Goal: Task Accomplishment & Management: Use online tool/utility

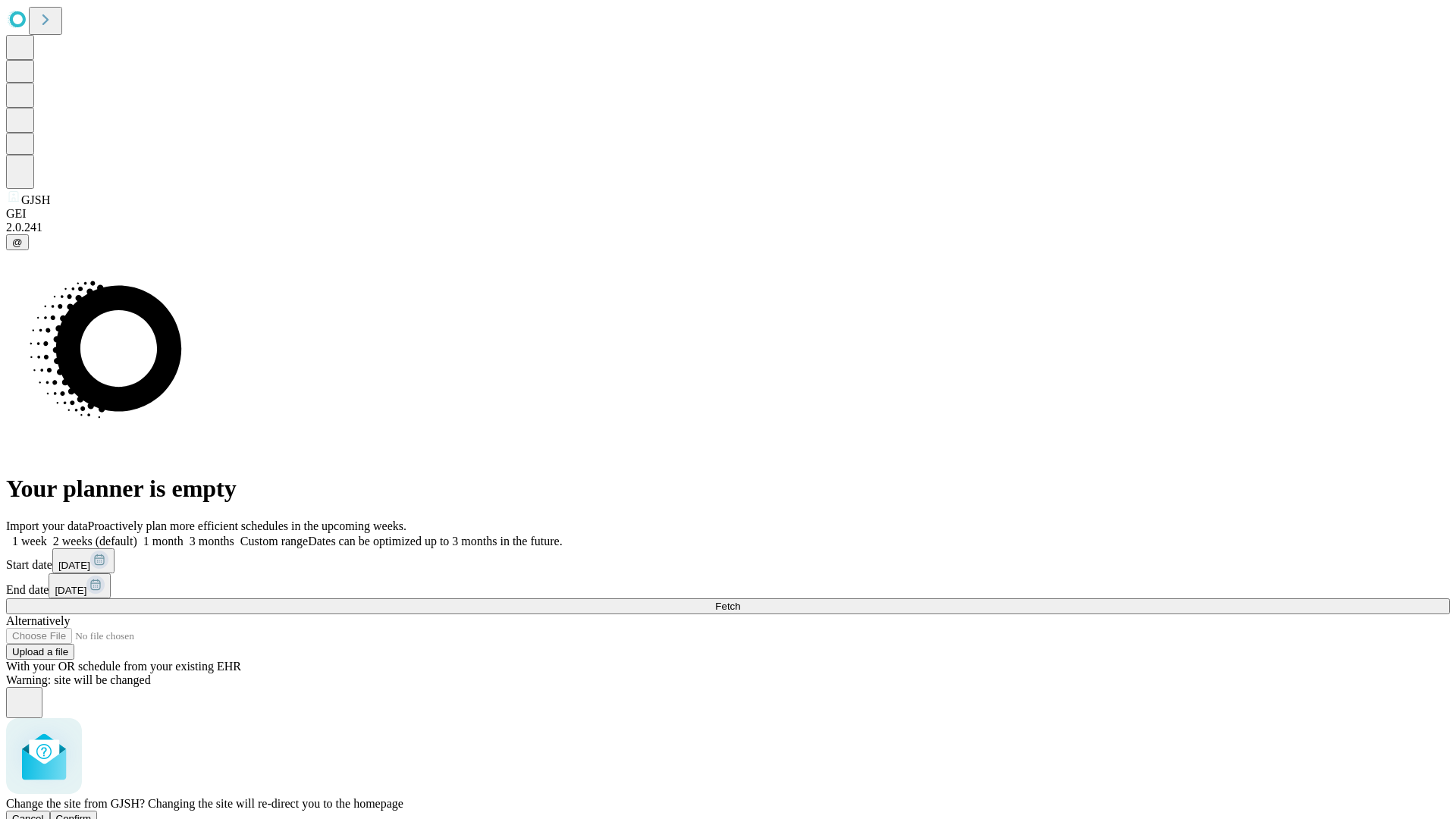
click at [91, 813] on span "Confirm" at bounding box center [74, 819] width 36 height 11
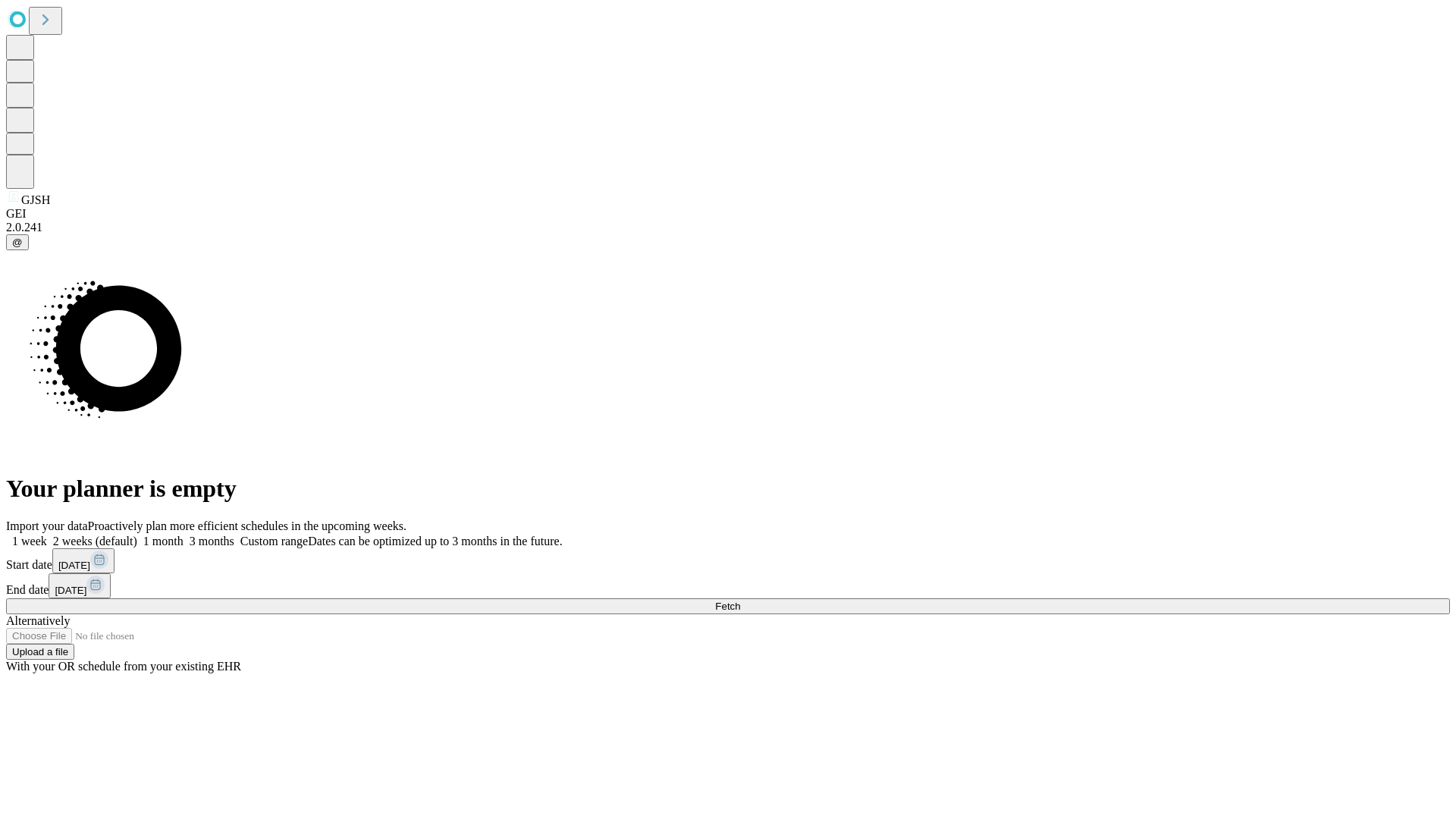
click at [137, 535] on label "2 weeks (default)" at bounding box center [92, 541] width 91 height 13
click at [740, 601] on span "Fetch" at bounding box center [727, 607] width 25 height 11
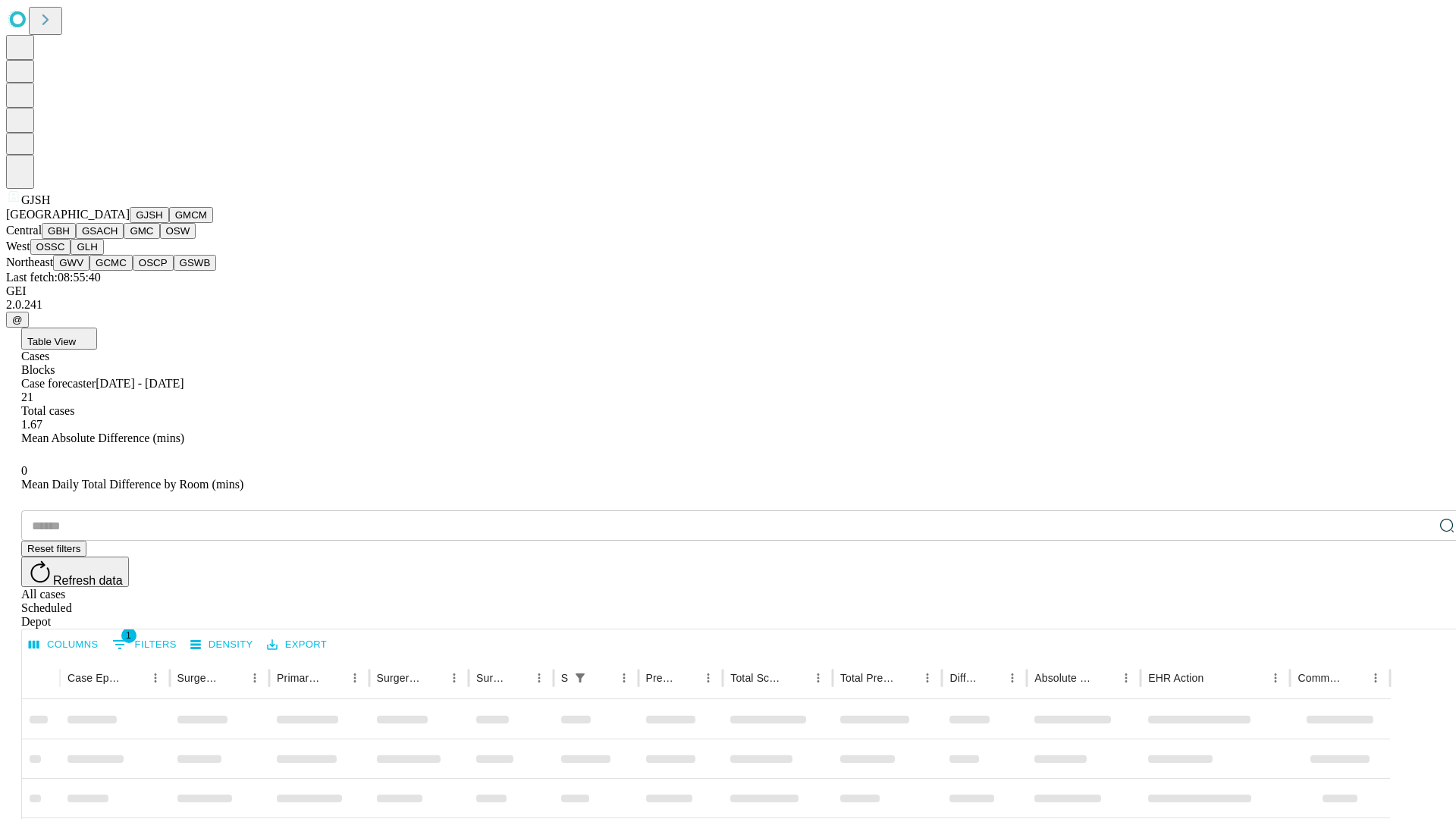
click at [169, 223] on button "GMCM" at bounding box center [191, 215] width 44 height 16
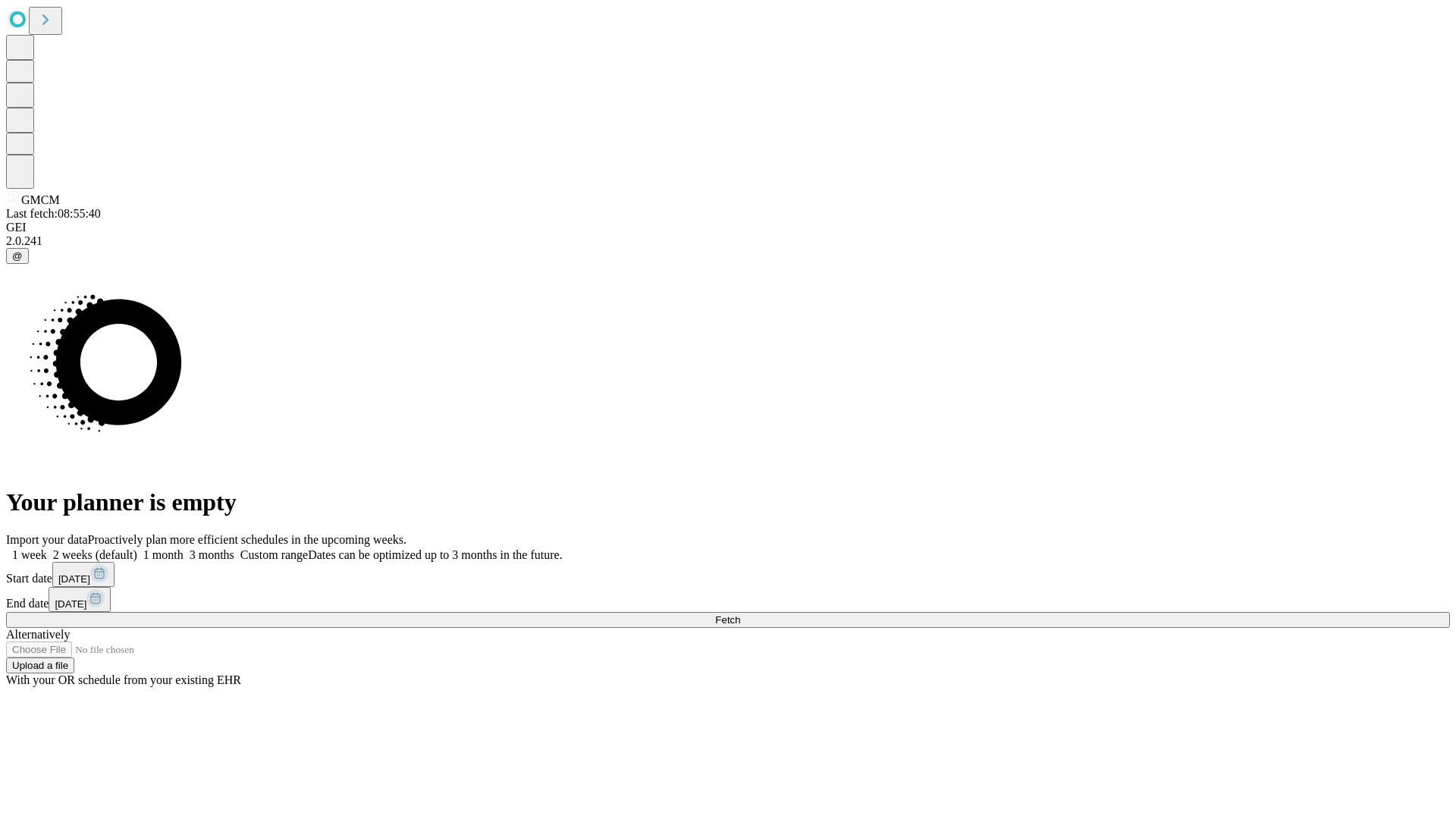
click at [137, 549] on label "2 weeks (default)" at bounding box center [92, 555] width 91 height 13
click at [740, 615] on span "Fetch" at bounding box center [727, 620] width 25 height 11
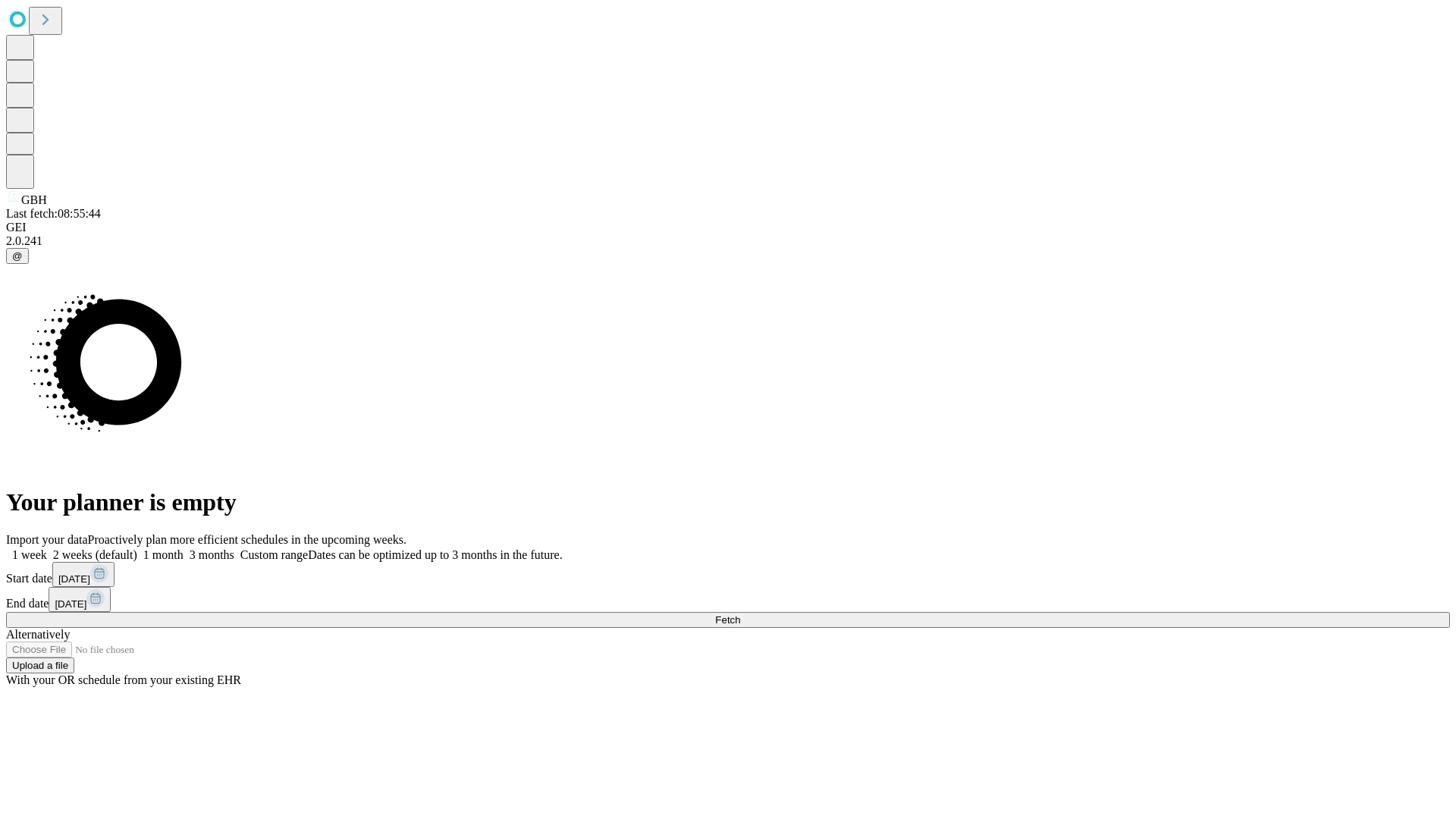
click at [137, 549] on label "2 weeks (default)" at bounding box center [92, 555] width 91 height 13
click at [740, 615] on span "Fetch" at bounding box center [727, 620] width 25 height 11
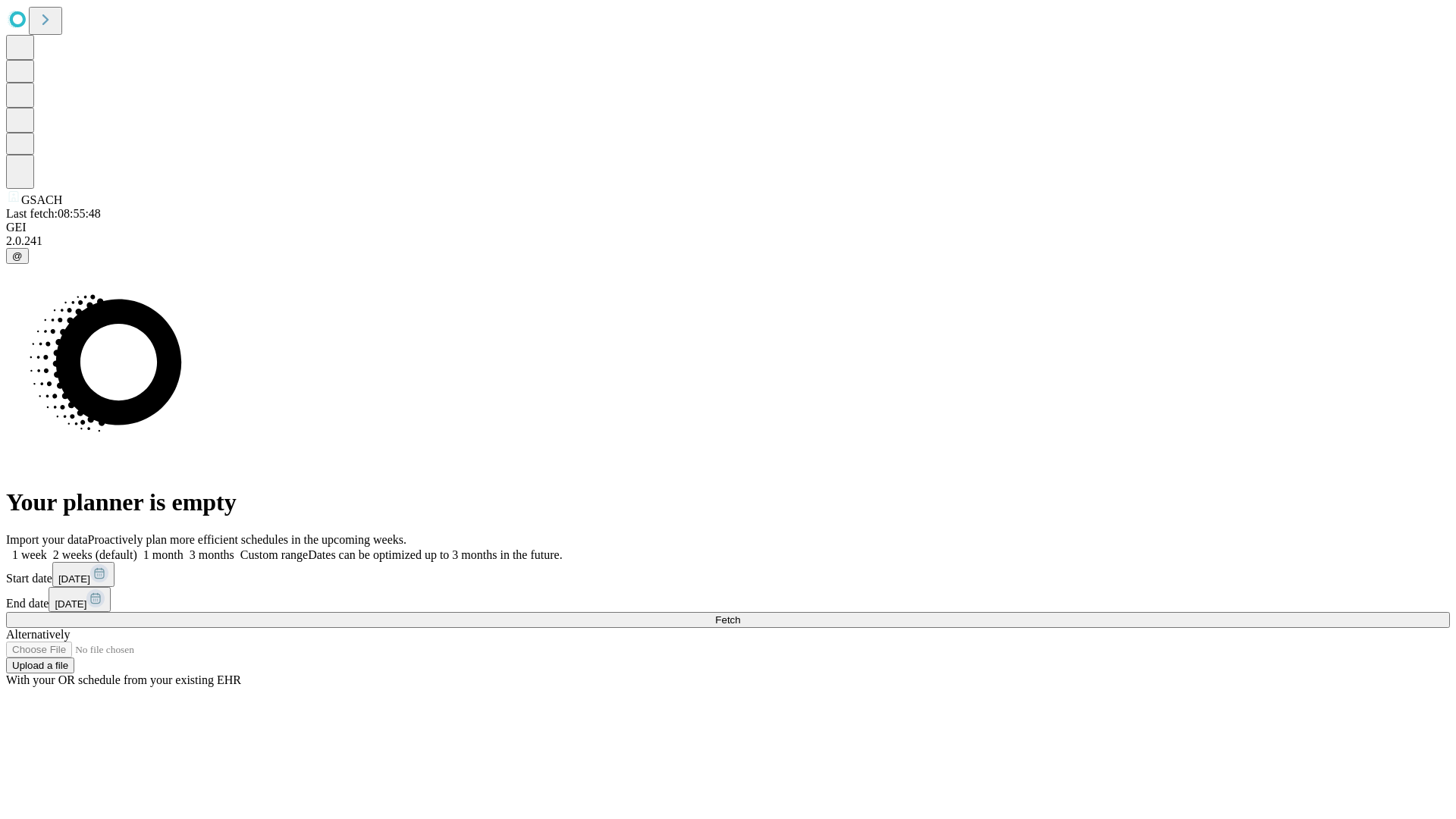
click at [137, 549] on label "2 weeks (default)" at bounding box center [92, 555] width 91 height 13
click at [740, 615] on span "Fetch" at bounding box center [727, 620] width 25 height 11
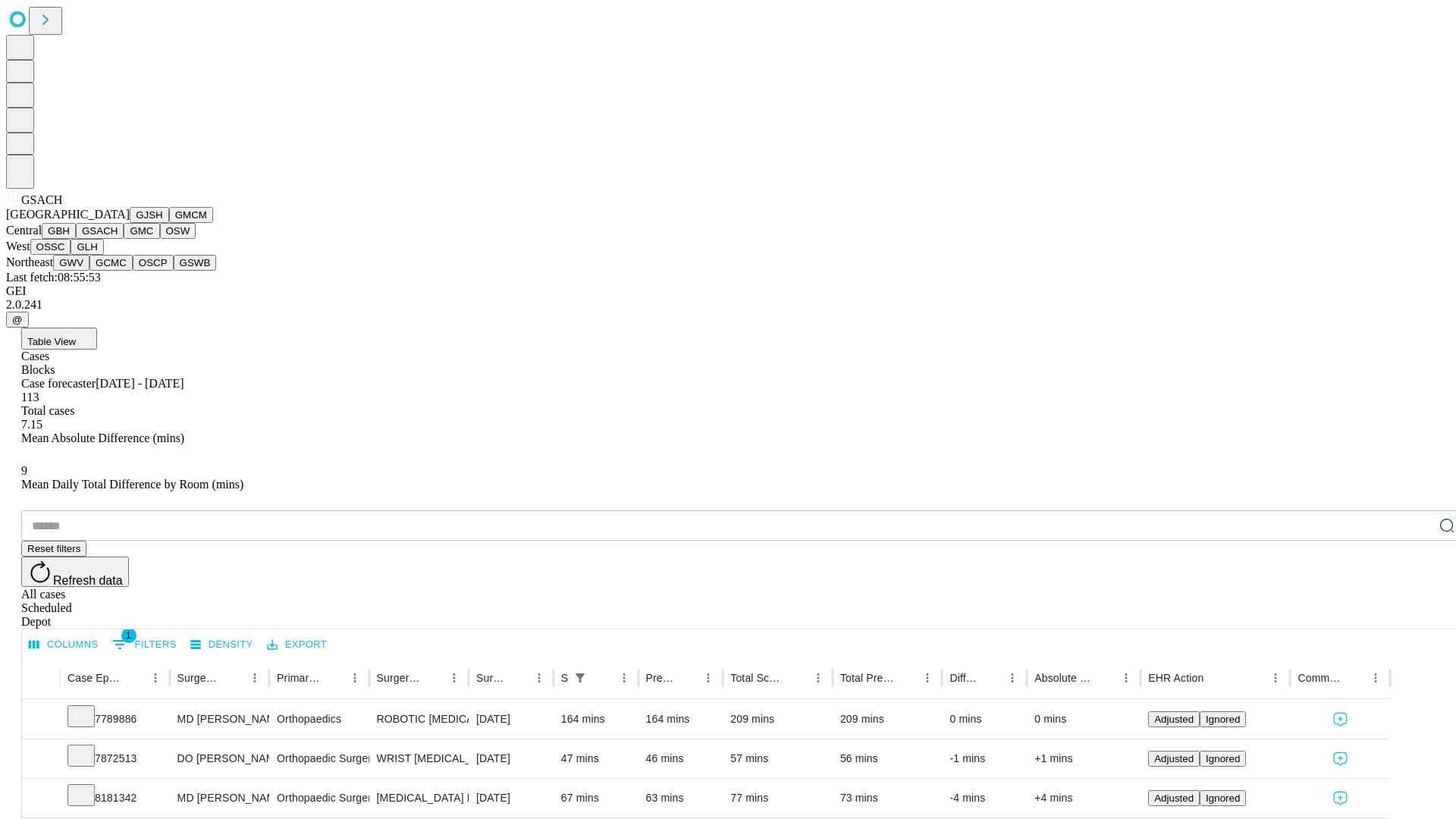
click at [124, 239] on button "GMC" at bounding box center [141, 231] width 36 height 16
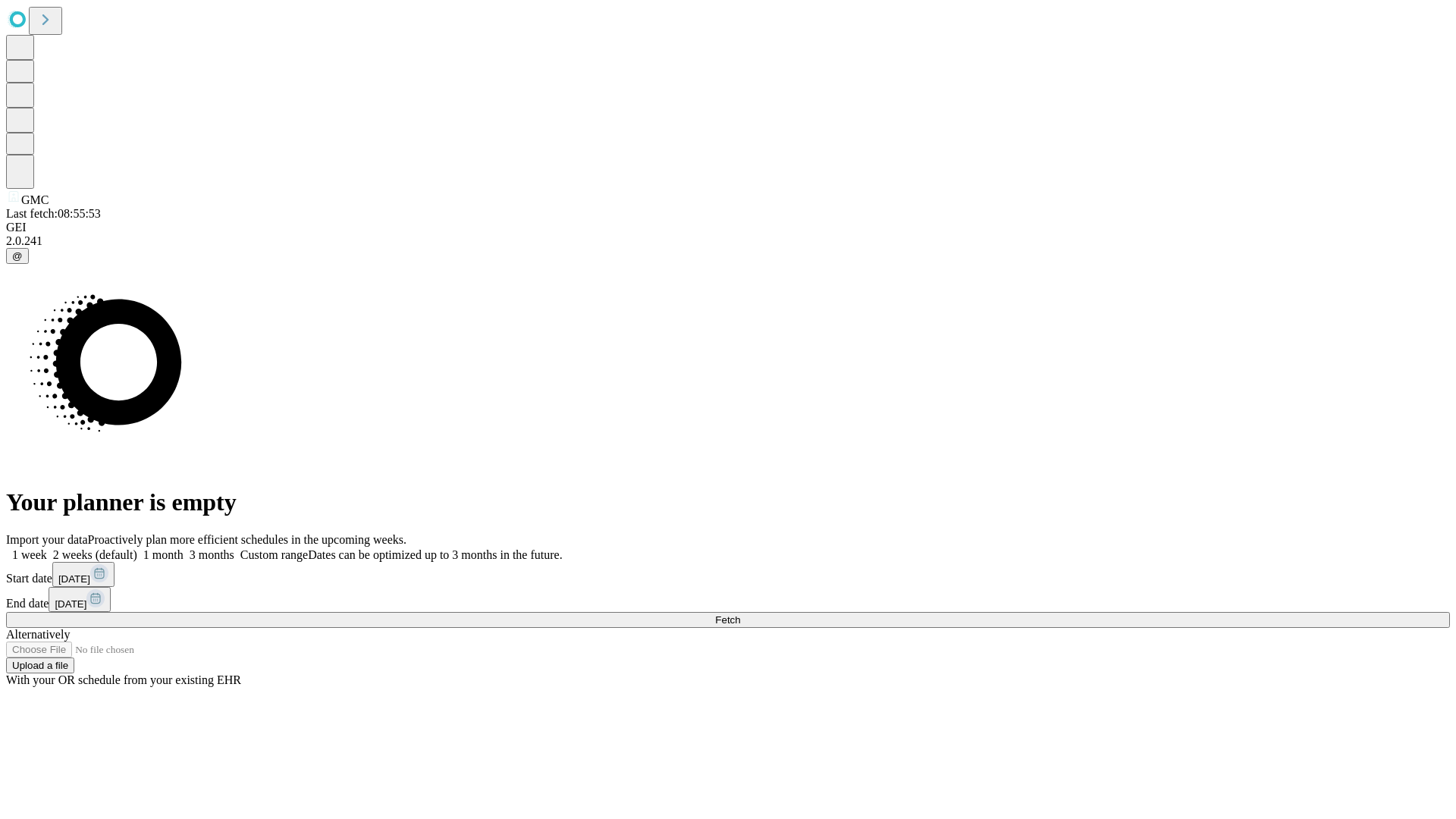
click at [137, 549] on label "2 weeks (default)" at bounding box center [92, 555] width 91 height 13
click at [740, 615] on span "Fetch" at bounding box center [727, 620] width 25 height 11
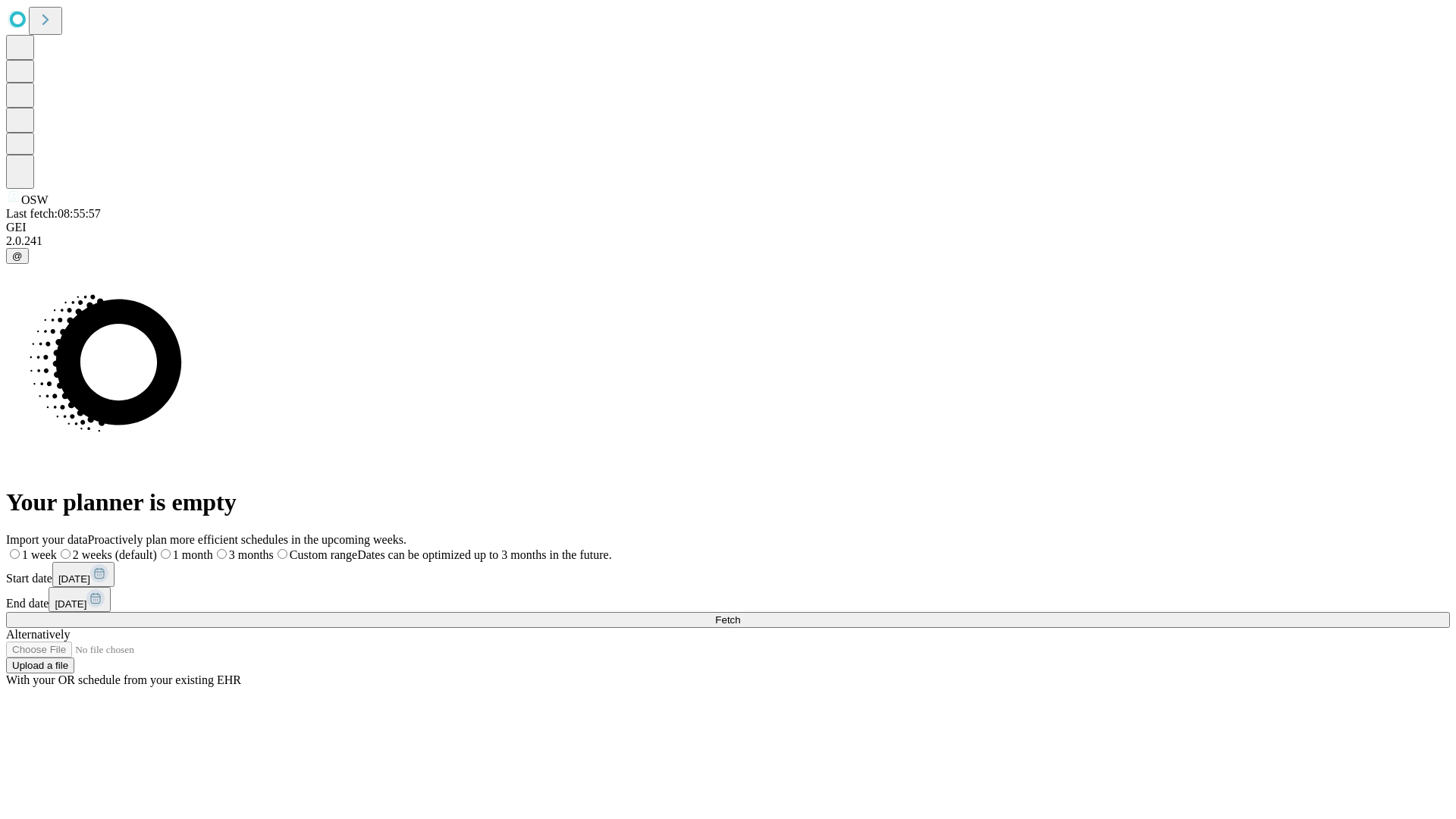
click at [740, 615] on span "Fetch" at bounding box center [727, 620] width 25 height 11
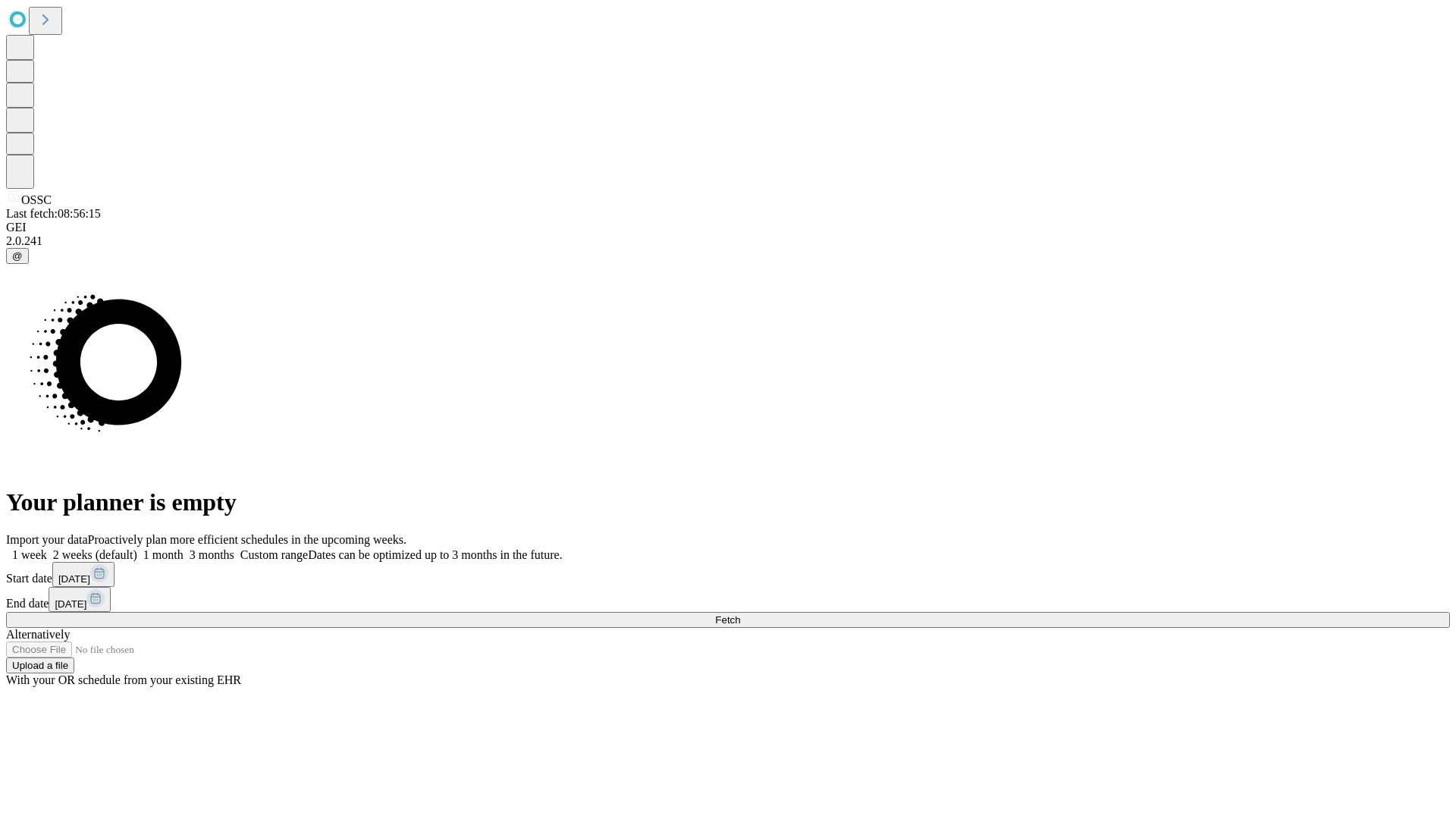
click at [137, 549] on label "2 weeks (default)" at bounding box center [92, 555] width 91 height 13
click at [740, 615] on span "Fetch" at bounding box center [727, 620] width 25 height 11
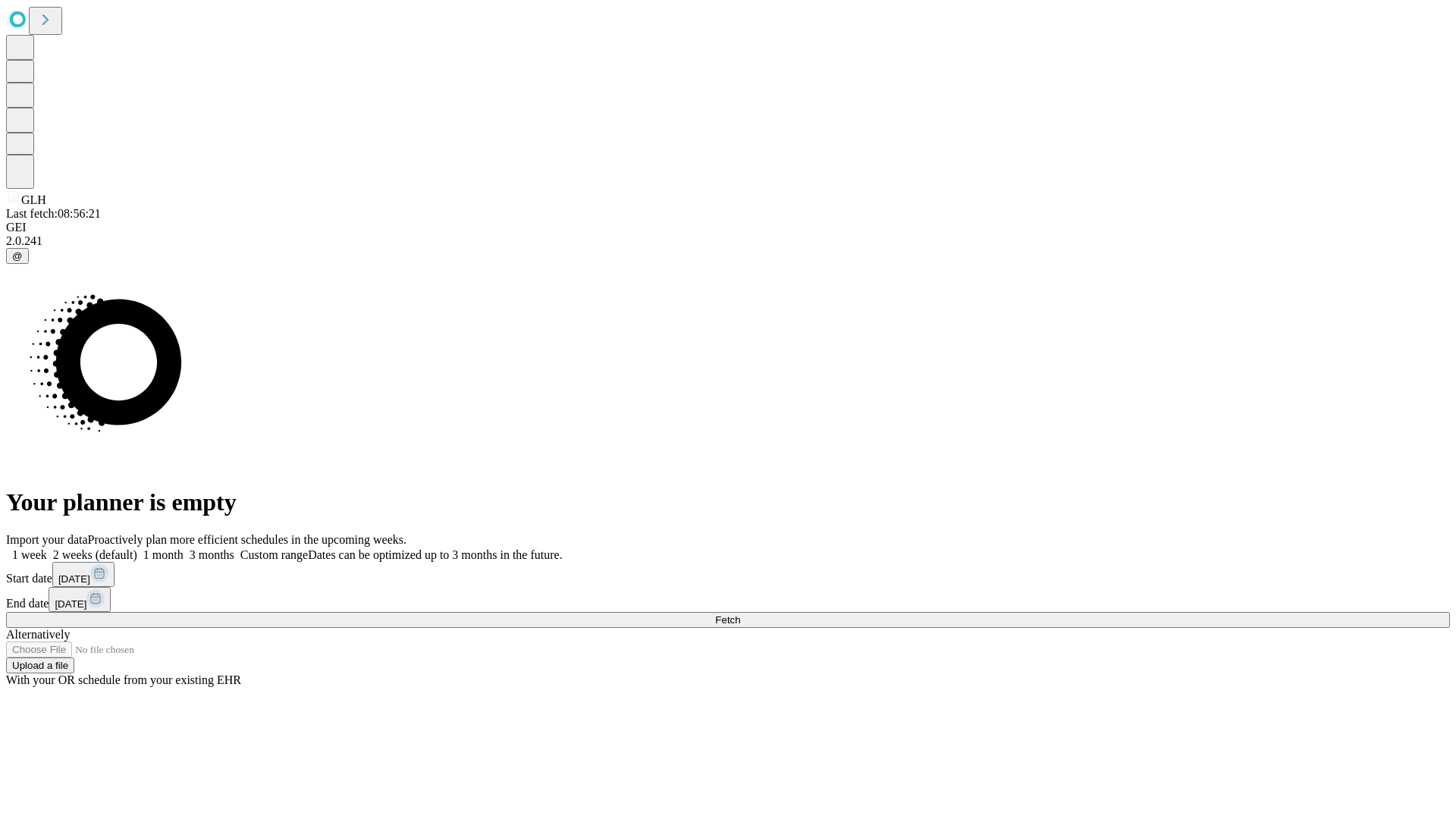
click at [740, 615] on span "Fetch" at bounding box center [727, 620] width 25 height 11
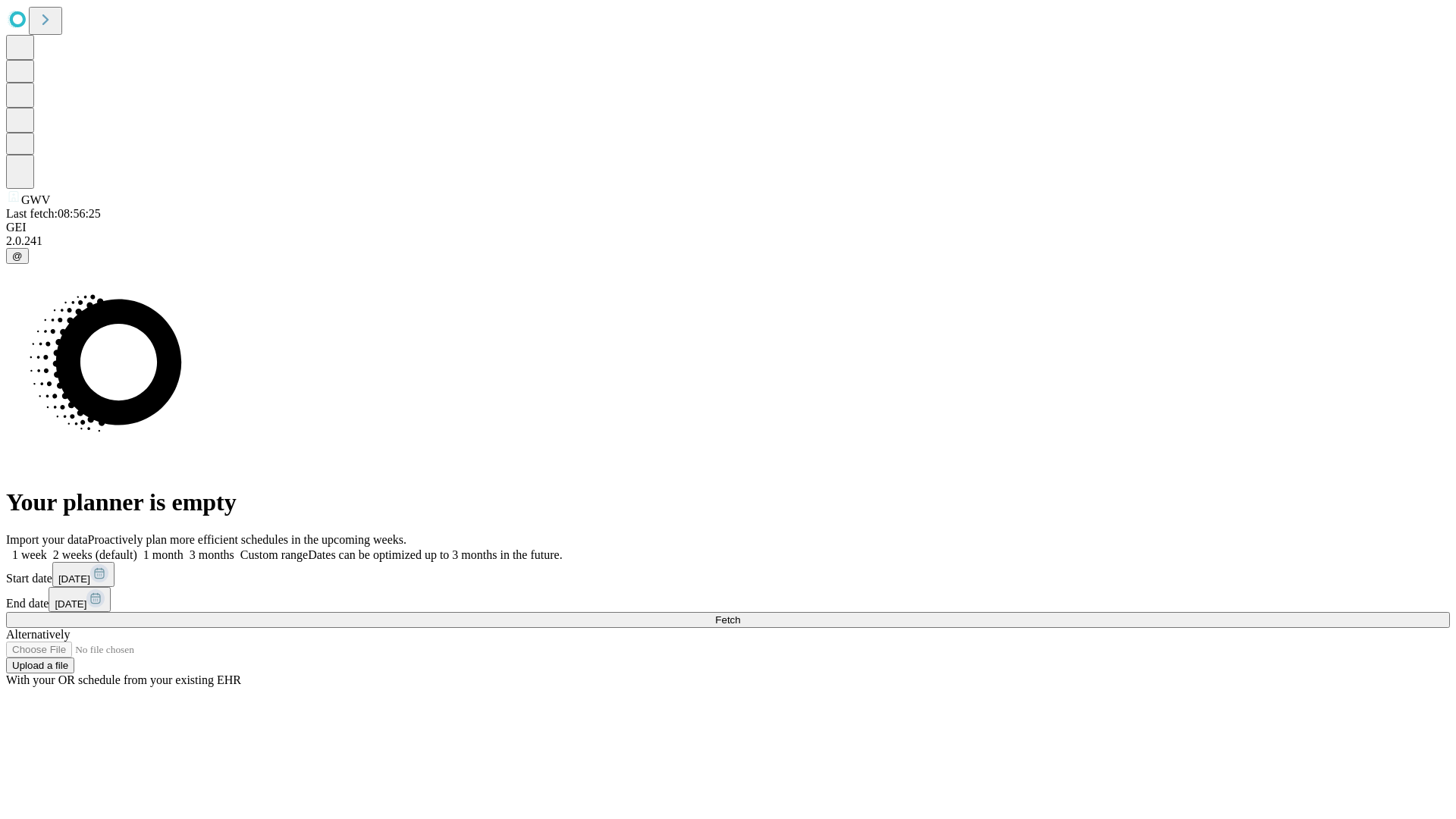
click at [137, 549] on label "2 weeks (default)" at bounding box center [92, 555] width 91 height 13
click at [740, 615] on span "Fetch" at bounding box center [727, 620] width 25 height 11
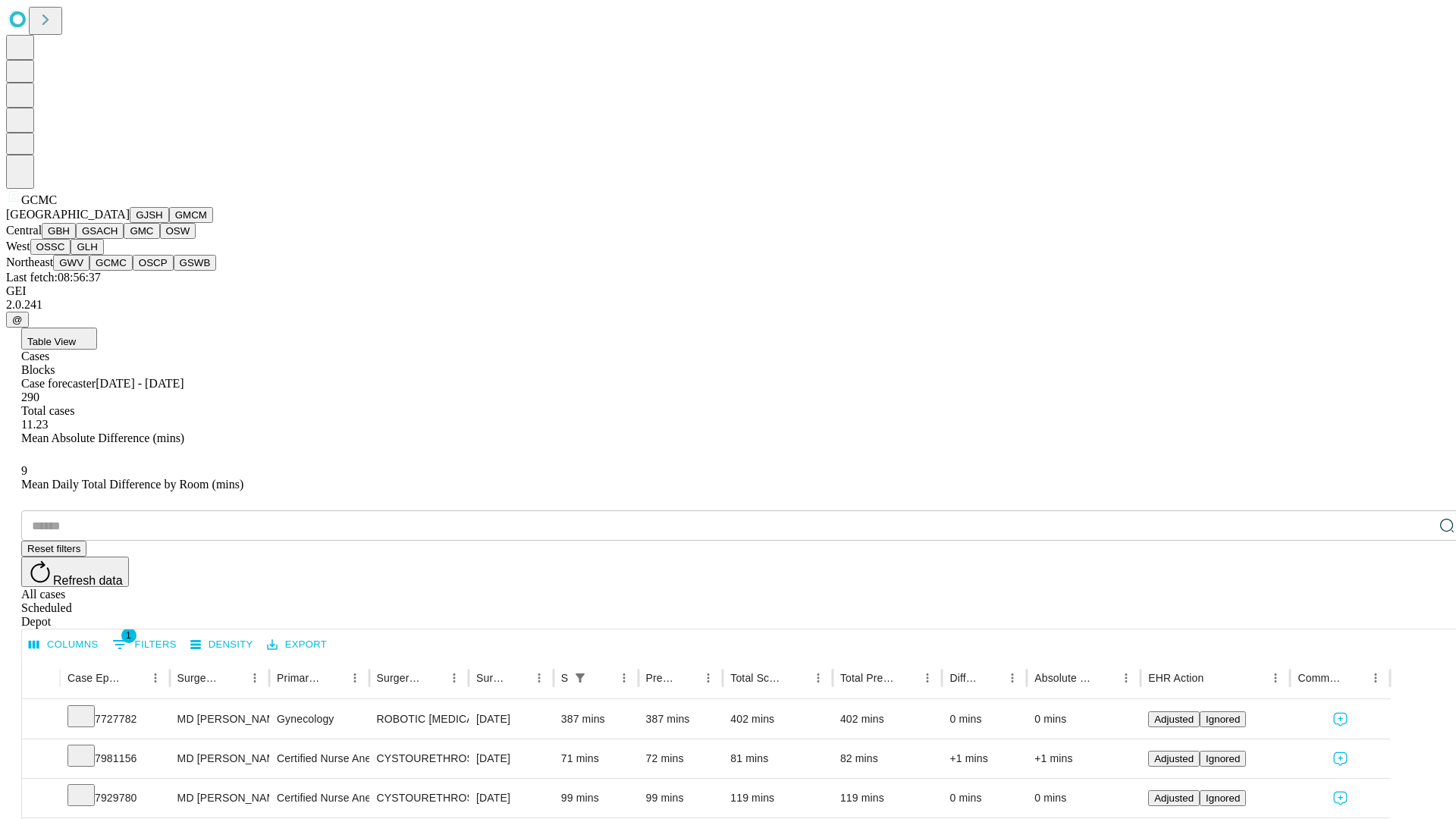
click at [133, 271] on button "OSCP" at bounding box center [153, 263] width 41 height 16
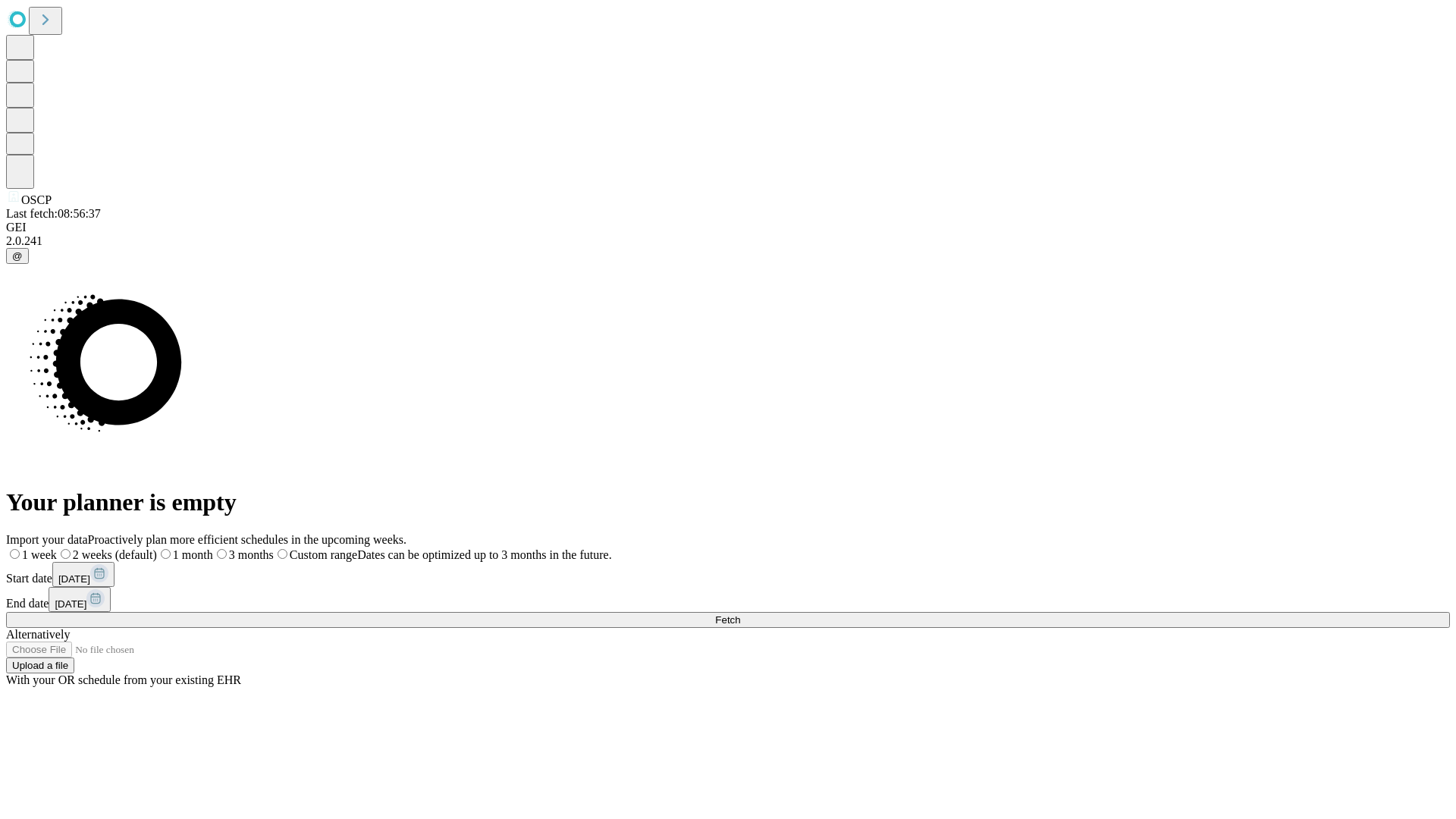
click at [157, 549] on label "2 weeks (default)" at bounding box center [107, 555] width 100 height 13
click at [740, 615] on span "Fetch" at bounding box center [727, 620] width 25 height 11
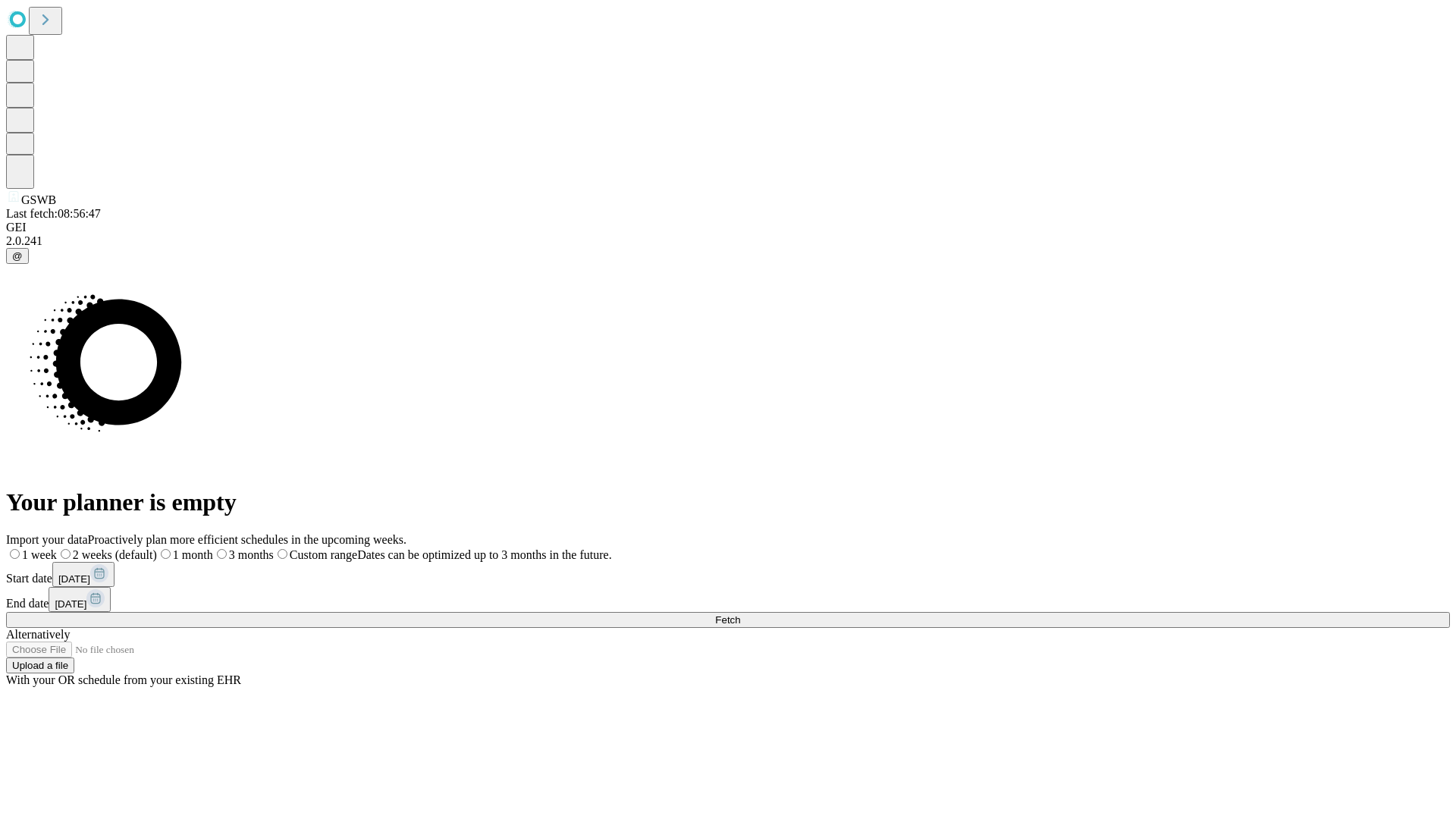
click at [157, 549] on label "2 weeks (default)" at bounding box center [107, 555] width 100 height 13
click at [740, 615] on span "Fetch" at bounding box center [727, 620] width 25 height 11
